Goal: Check status: Check status

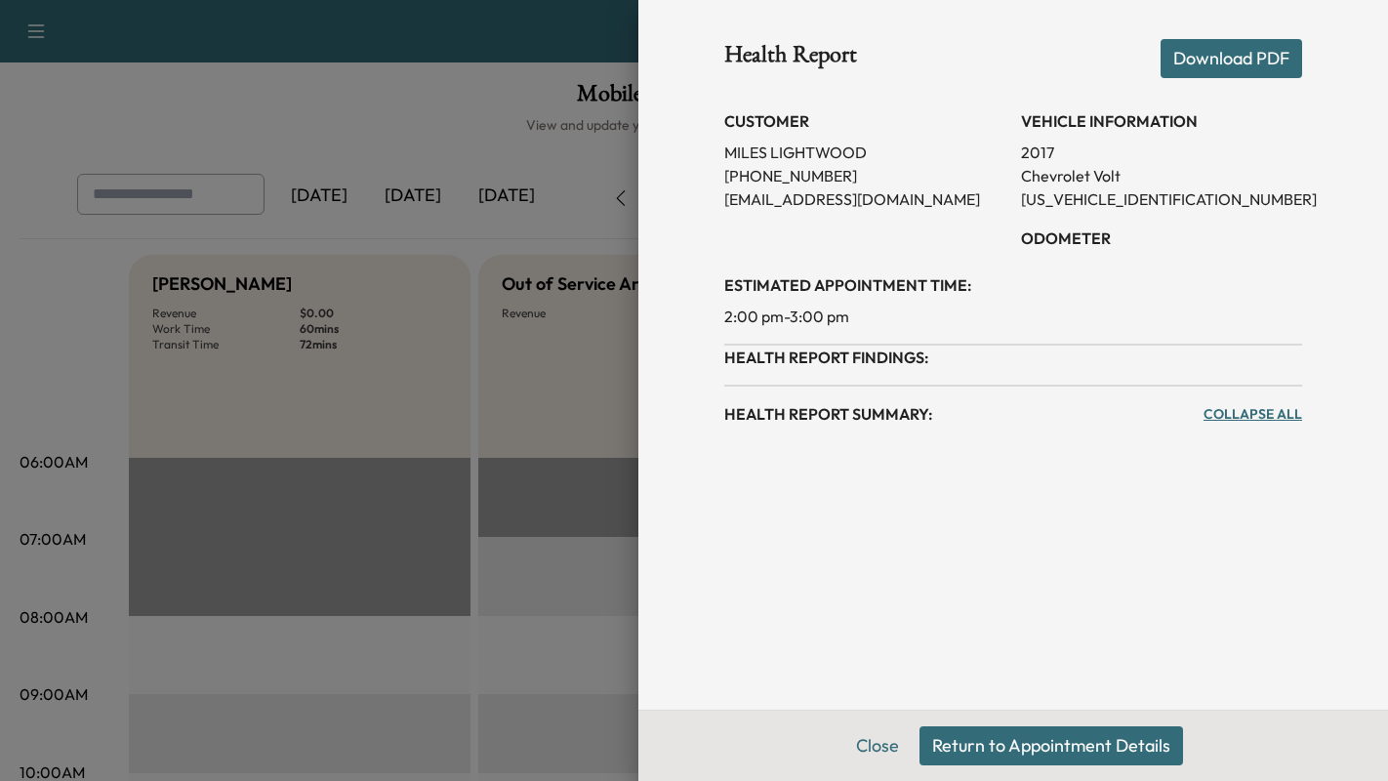
scroll to position [759, 0]
